Goal: Navigation & Orientation: Understand site structure

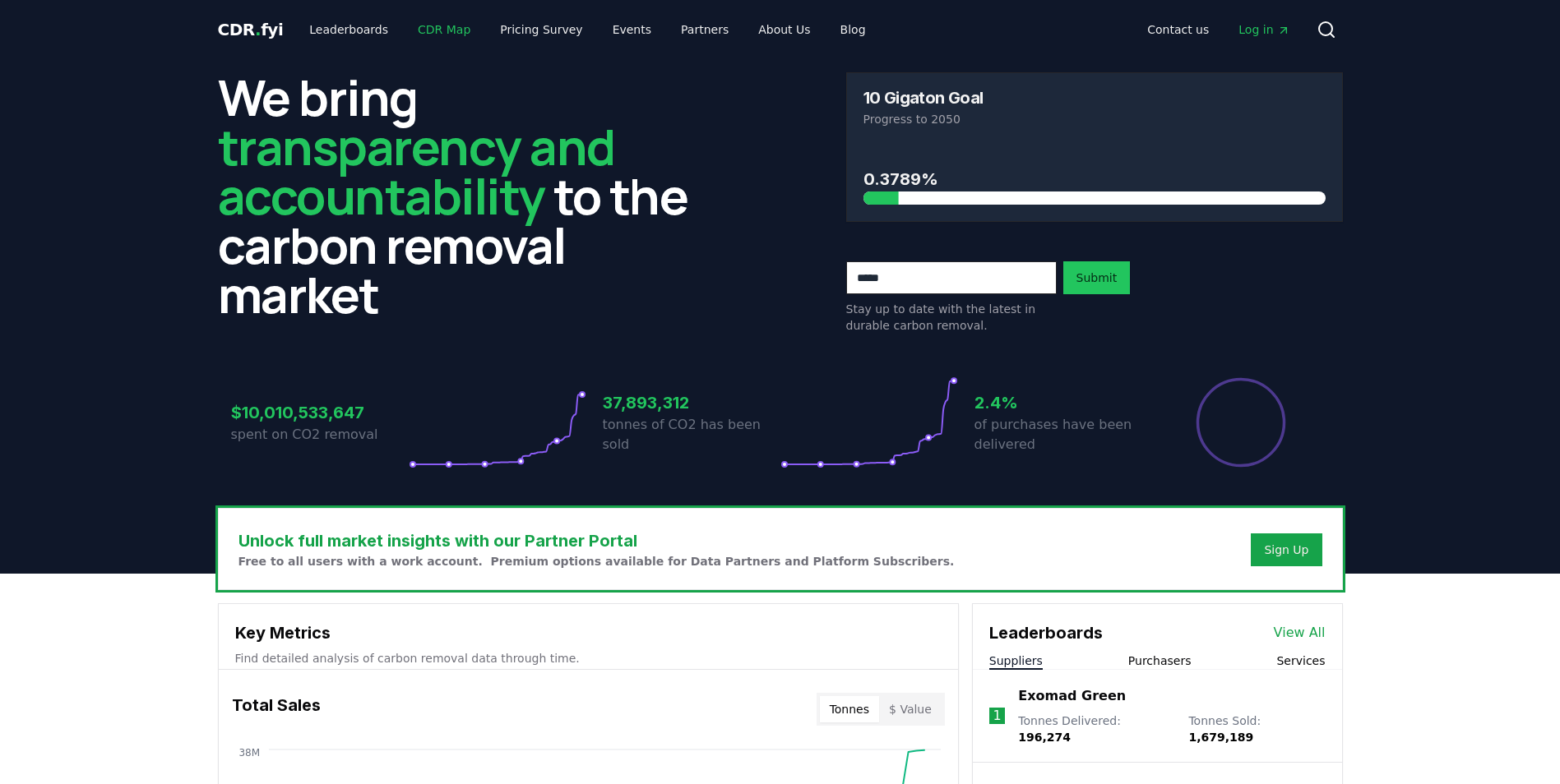
click at [417, 27] on link "CDR Map" at bounding box center [444, 29] width 79 height 30
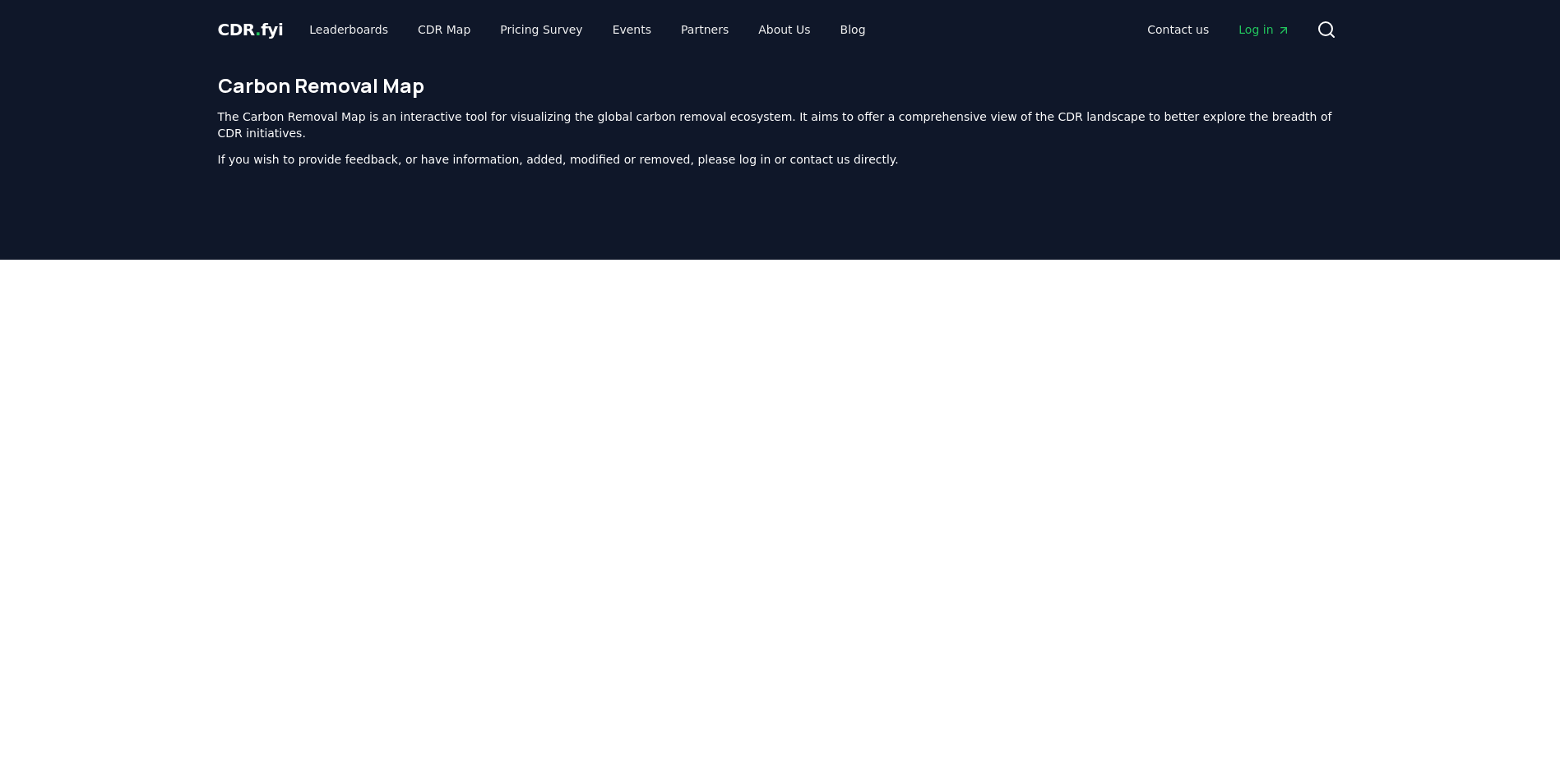
click at [246, 22] on span "CDR . fyi" at bounding box center [250, 30] width 65 height 20
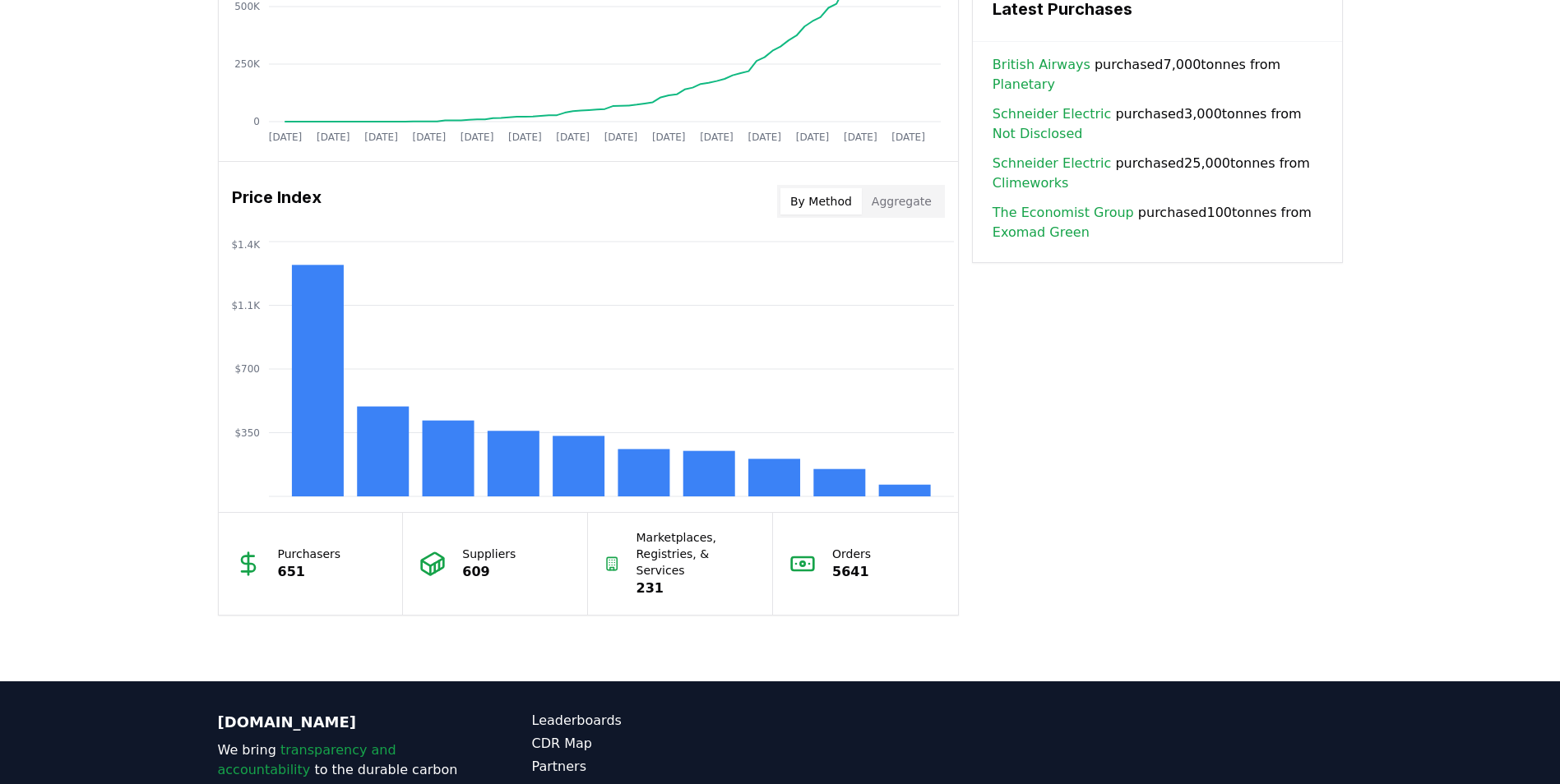
scroll to position [777, 0]
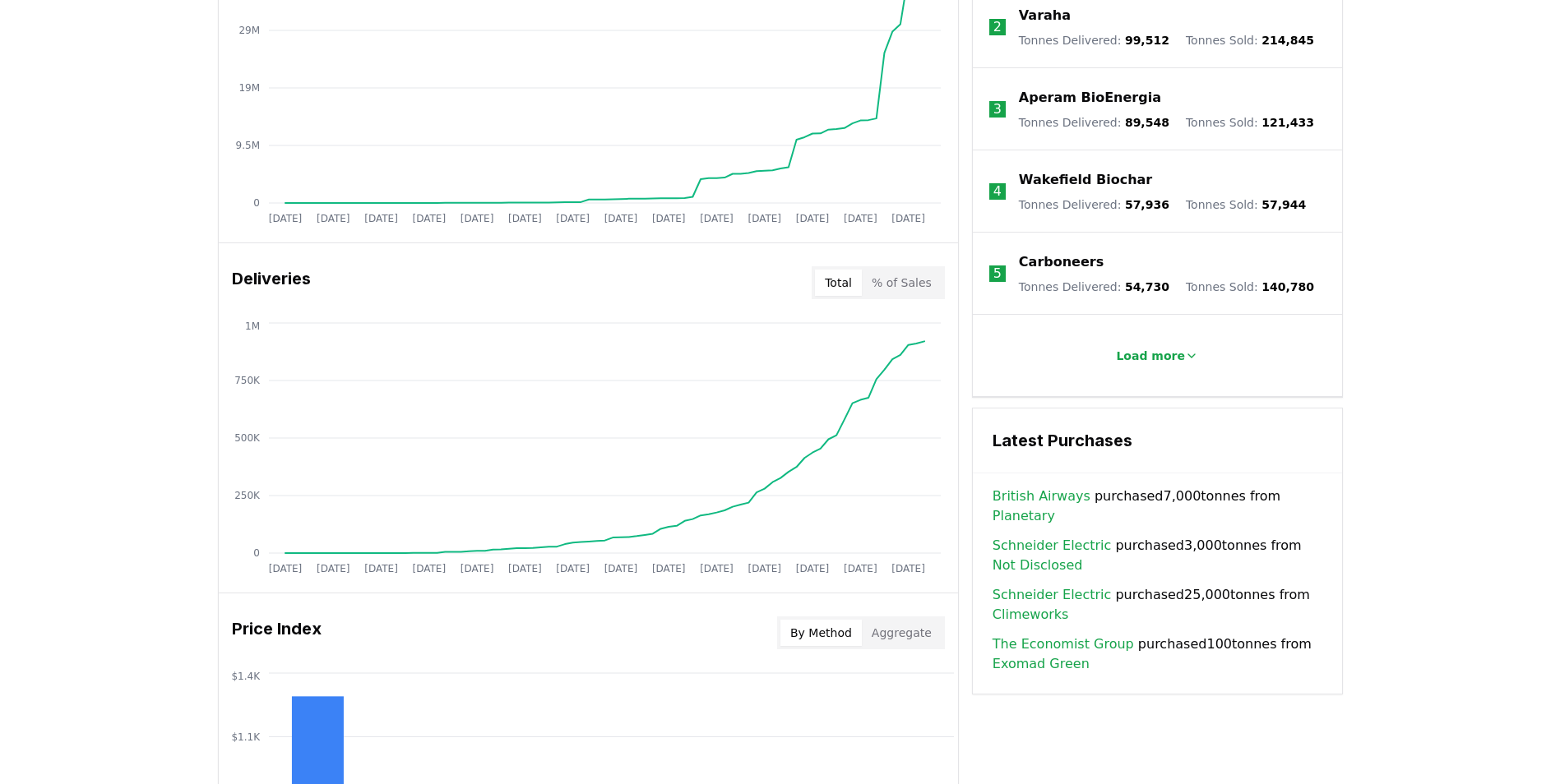
drag, startPoint x: 905, startPoint y: 630, endPoint x: 913, endPoint y: 628, distance: 8.2
click at [905, 630] on button "Aggregate" at bounding box center [902, 632] width 80 height 26
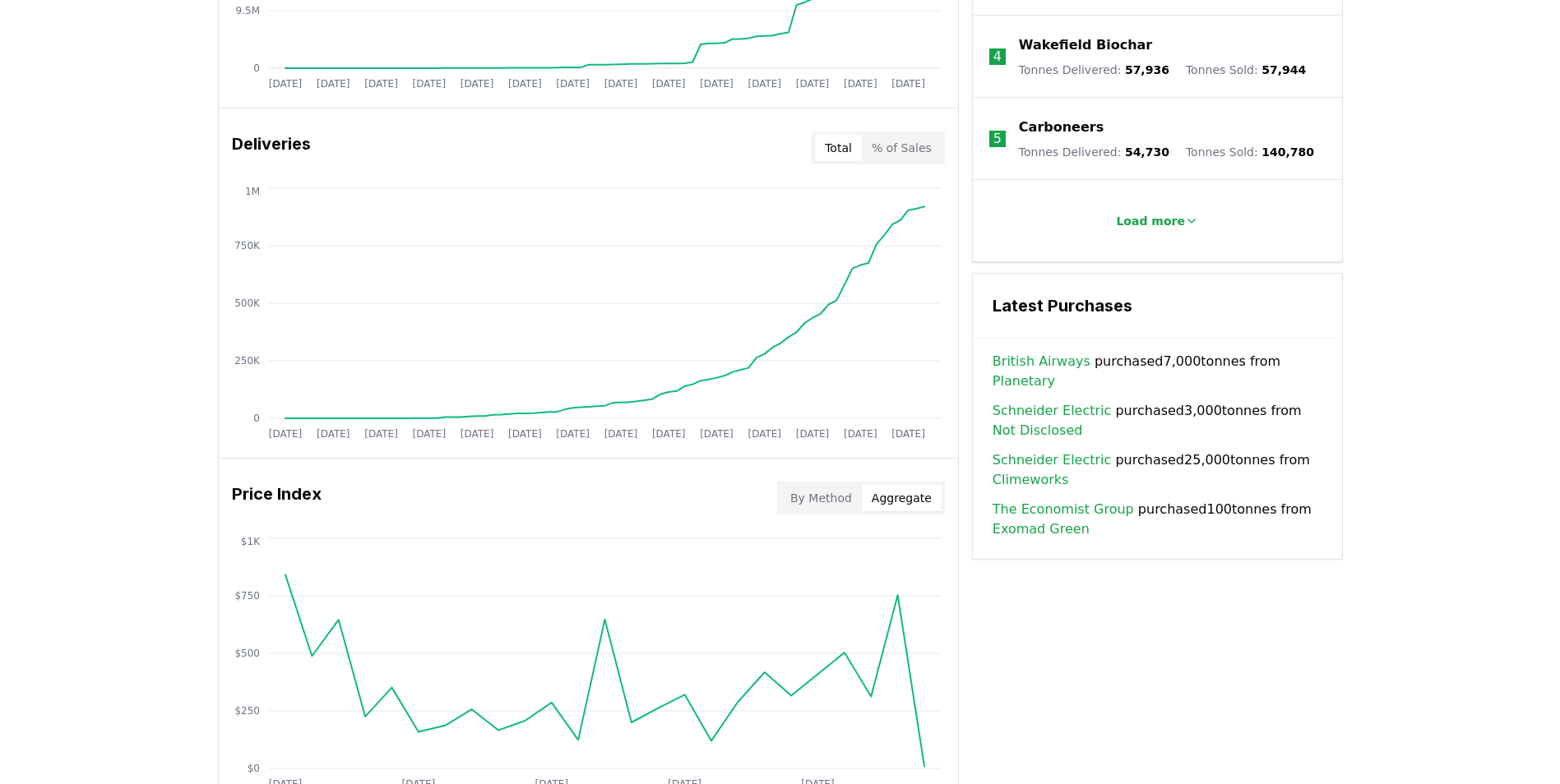
scroll to position [0, 0]
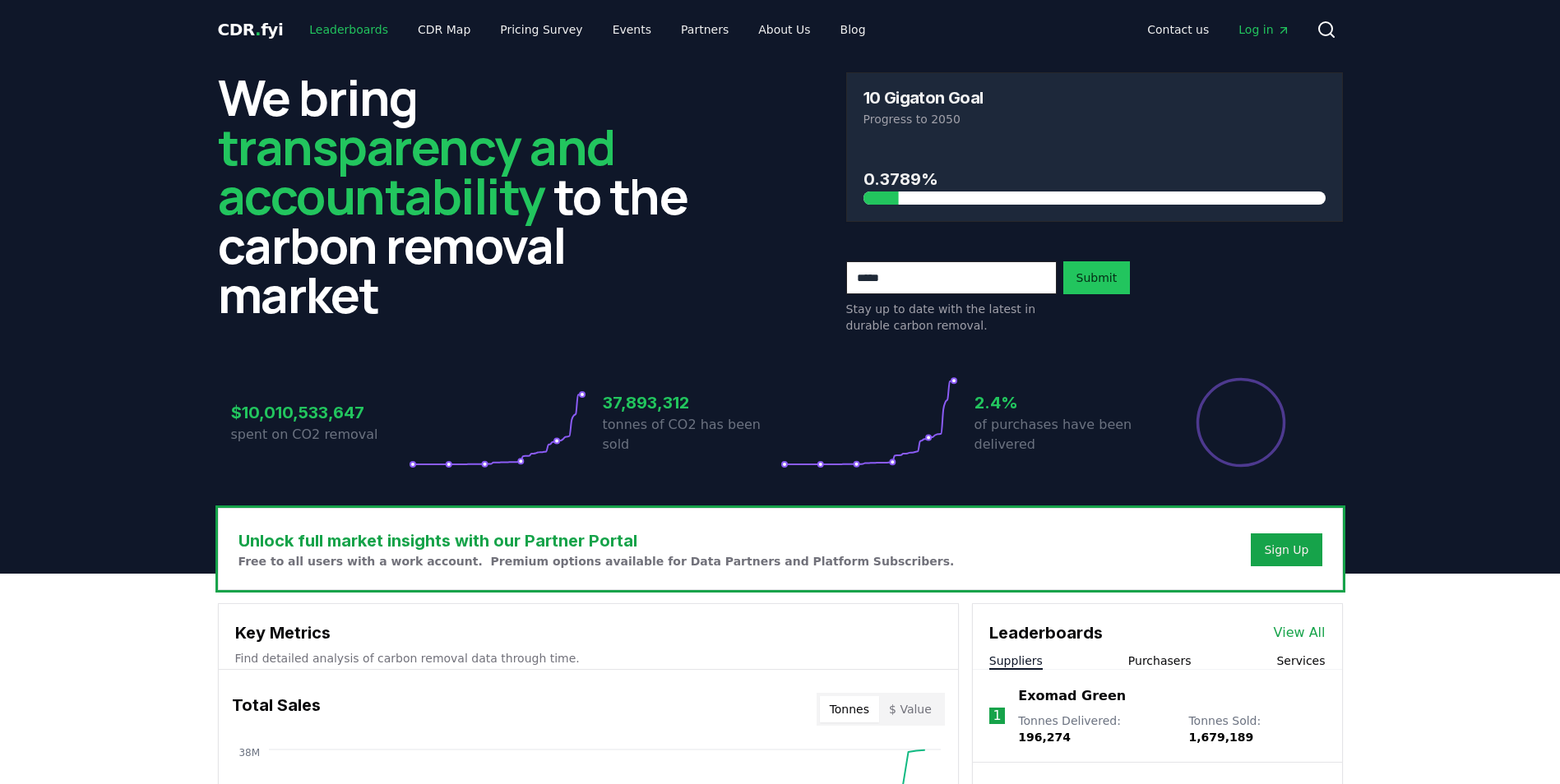
click at [322, 37] on link "Leaderboards" at bounding box center [348, 29] width 105 height 30
